Goal: Task Accomplishment & Management: Manage account settings

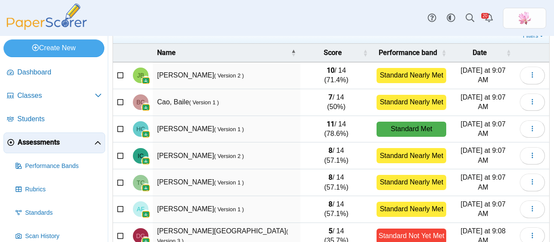
scroll to position [180, 0]
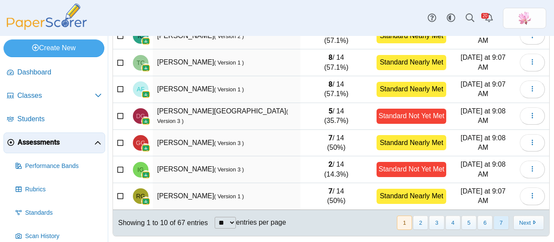
click at [499, 220] on button "7" at bounding box center [500, 222] width 15 height 14
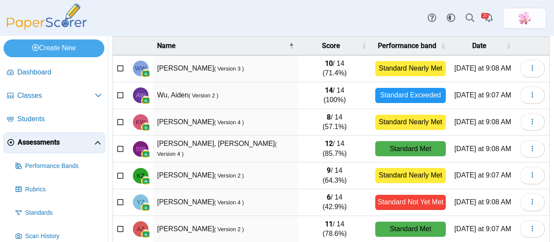
scroll to position [100, 0]
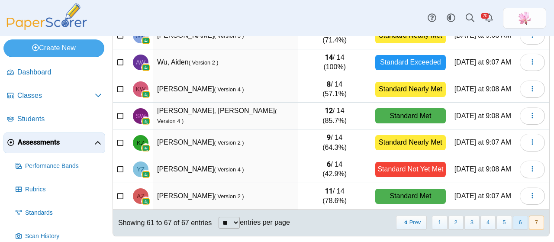
click at [516, 221] on button "6" at bounding box center [520, 222] width 15 height 14
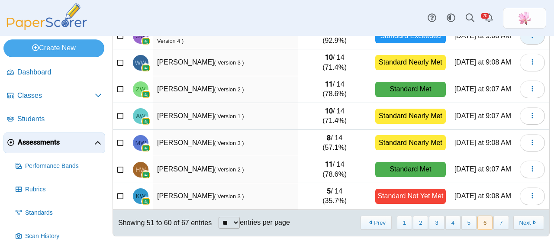
click at [526, 38] on button "button" at bounding box center [531, 35] width 25 height 17
